Goal: Task Accomplishment & Management: Complete application form

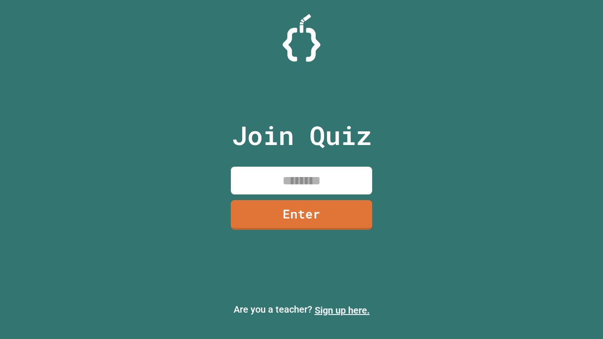
click at [342, 310] on link "Sign up here." at bounding box center [341, 310] width 55 height 11
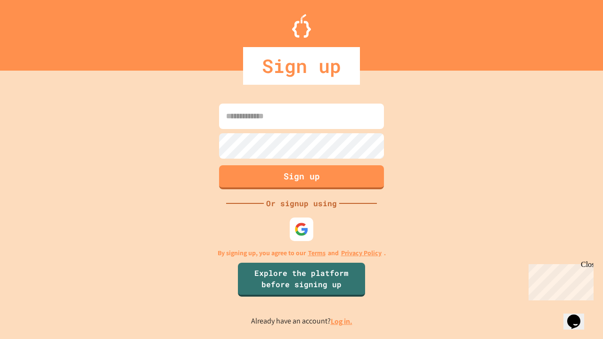
click at [342, 321] on link "Log in." at bounding box center [341, 321] width 22 height 10
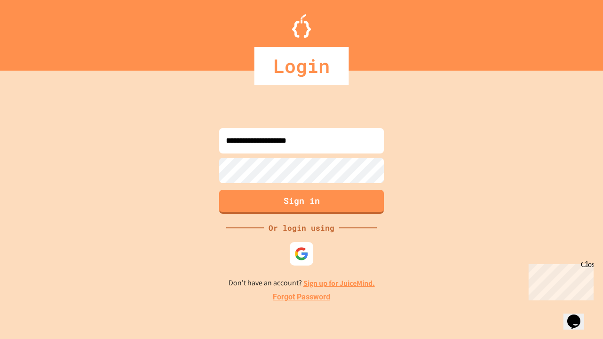
type input "**********"
